Goal: Task Accomplishment & Management: Manage account settings

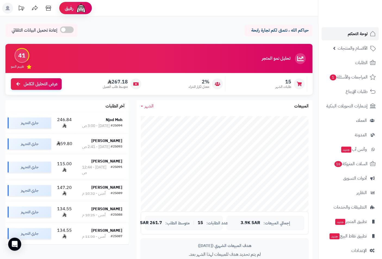
click at [355, 33] on span "لوحة التحكم" at bounding box center [358, 34] width 20 height 8
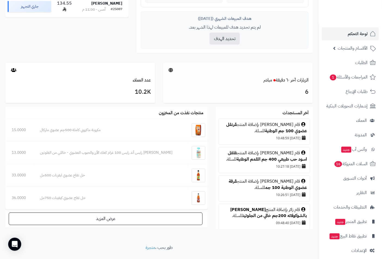
scroll to position [240, 0]
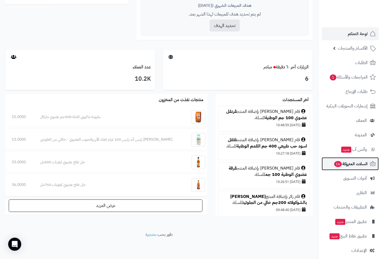
click at [336, 165] on span "16" at bounding box center [338, 164] width 8 height 6
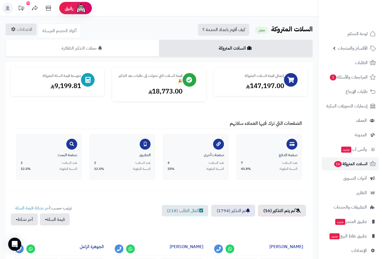
click at [352, 165] on span "السلات المتروكة 16" at bounding box center [351, 164] width 34 height 8
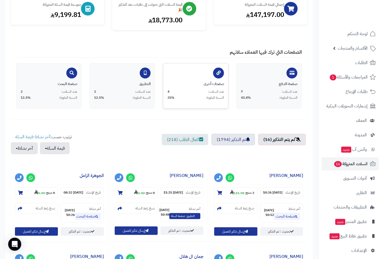
scroll to position [75, 0]
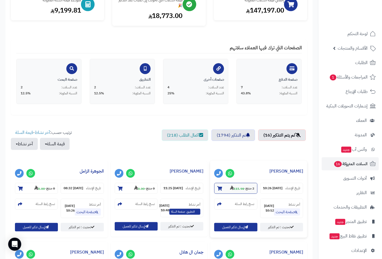
click at [220, 186] on icon at bounding box center [219, 188] width 5 height 4
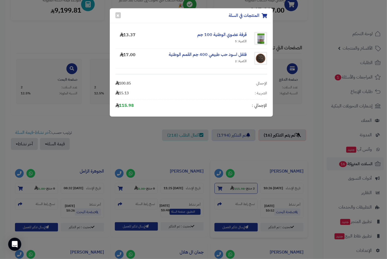
click at [220, 186] on div "المنتجات في السلة × قرفة عضوي الوطنية 100 جم الكمية: 5 13.37 فلفل اسود حب طبيعي…" at bounding box center [193, 129] width 387 height 259
